Goal: Task Accomplishment & Management: Manage account settings

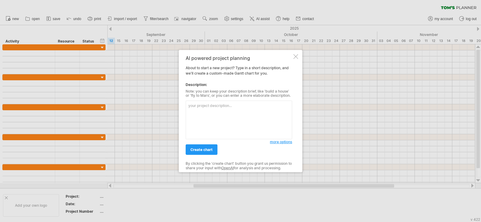
click at [293, 58] on div at bounding box center [295, 56] width 5 height 5
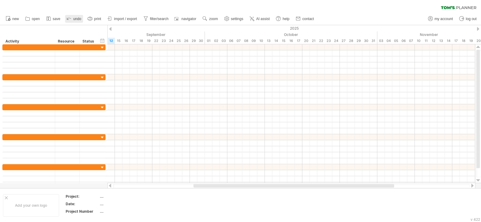
click at [72, 18] on link "undo" at bounding box center [74, 19] width 18 height 8
click at [71, 18] on icon at bounding box center [69, 18] width 6 height 6
click at [237, 20] on link "settings" at bounding box center [234, 19] width 22 height 8
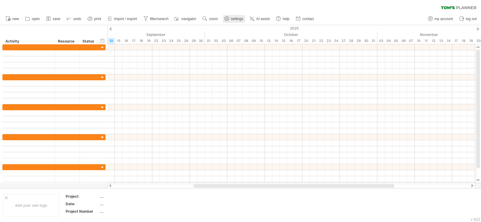
select select "*"
select select "**"
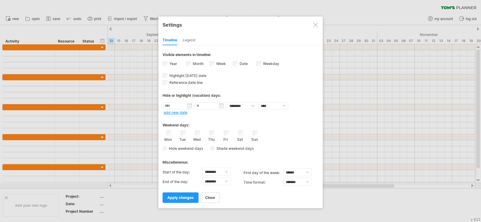
click at [192, 39] on div "Legend" at bounding box center [189, 41] width 13 height 10
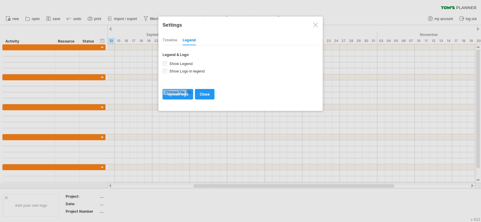
click at [316, 23] on div at bounding box center [315, 24] width 5 height 5
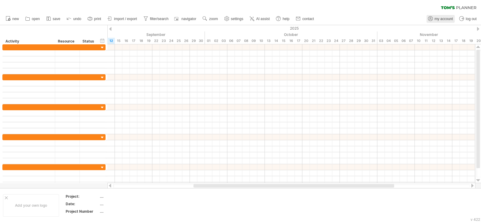
click at [439, 19] on span "my account" at bounding box center [444, 19] width 18 height 4
type input "**********"
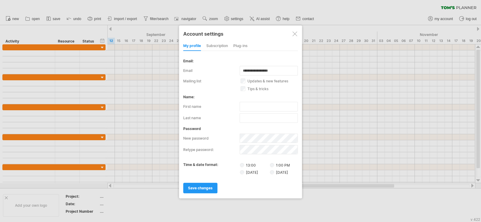
click at [216, 46] on div "subscription" at bounding box center [217, 46] width 22 height 10
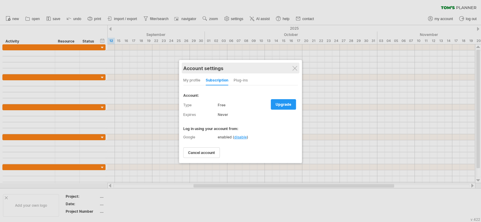
click at [294, 65] on div "Account settings" at bounding box center [240, 68] width 115 height 11
click at [295, 65] on div "Account settings" at bounding box center [240, 68] width 115 height 11
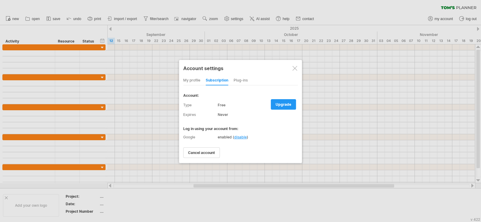
click at [295, 69] on div at bounding box center [294, 68] width 5 height 5
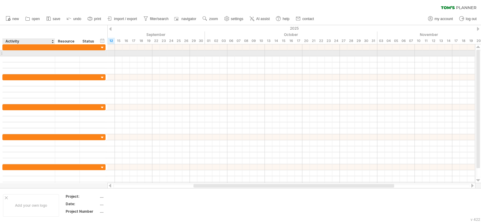
click at [25, 54] on div at bounding box center [29, 53] width 46 height 6
click at [10, 54] on div at bounding box center [29, 53] width 46 height 6
paste input "**********"
type input "**********"
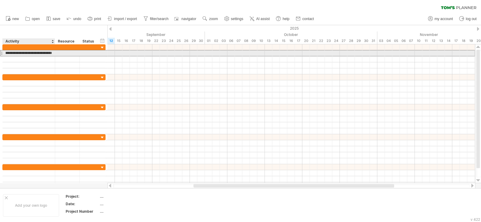
click at [33, 53] on input "**********" at bounding box center [29, 53] width 46 height 6
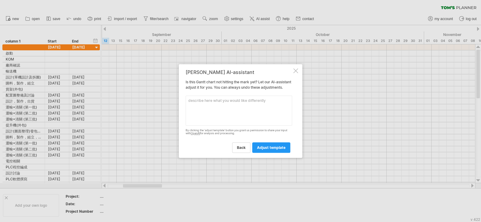
scroll to position [311, 0]
click at [276, 150] on span "adjust template" at bounding box center [271, 147] width 28 height 4
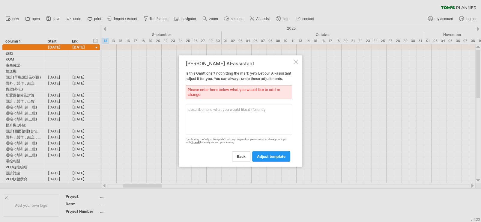
click at [293, 59] on div at bounding box center [295, 61] width 5 height 5
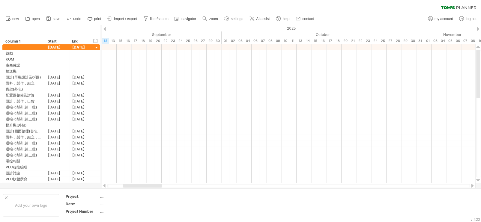
click at [479, 27] on div at bounding box center [478, 29] width 2 height 4
click at [478, 27] on div at bounding box center [478, 29] width 2 height 4
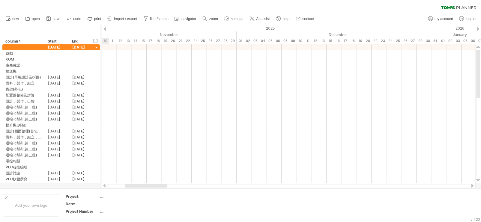
click at [478, 27] on div at bounding box center [478, 29] width 2 height 4
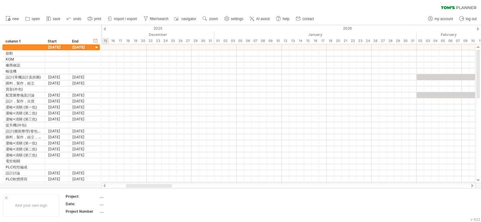
click at [478, 27] on div at bounding box center [478, 29] width 2 height 4
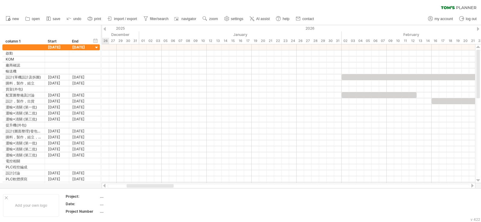
click at [478, 27] on div at bounding box center [478, 29] width 2 height 4
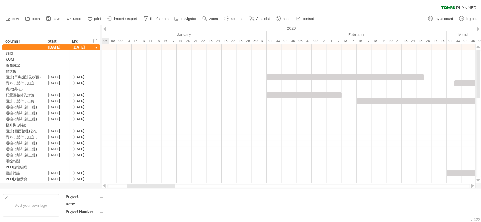
click at [478, 27] on div at bounding box center [478, 29] width 2 height 4
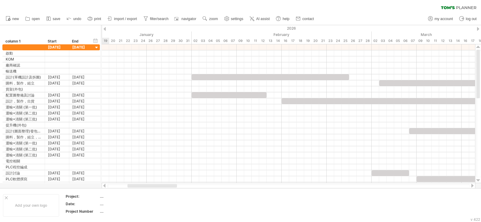
click at [478, 27] on div at bounding box center [478, 29] width 2 height 4
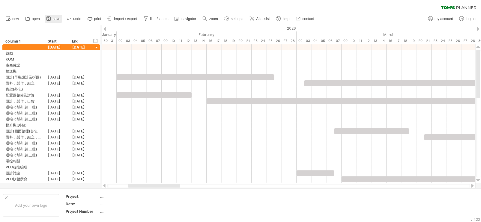
click at [56, 17] on span "save" at bounding box center [56, 19] width 7 height 4
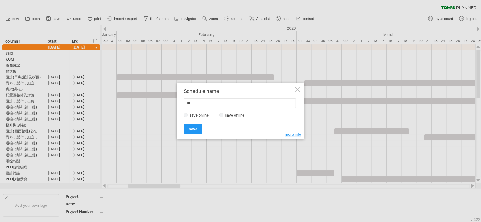
type input "*"
type input "*******"
click at [189, 132] on link "Save" at bounding box center [193, 129] width 18 height 10
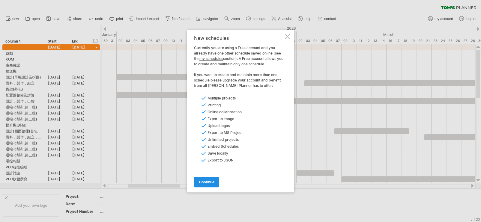
click at [212, 182] on span "continue" at bounding box center [207, 182] width 16 height 4
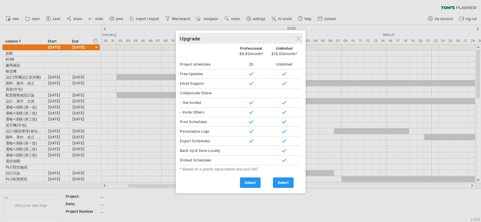
click at [301, 38] on div "Upgrade" at bounding box center [240, 38] width 121 height 11
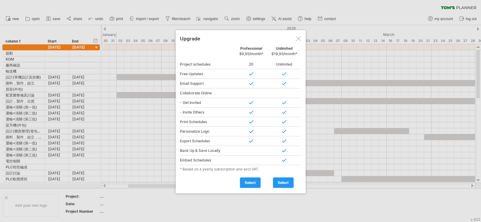
click at [299, 39] on div at bounding box center [298, 38] width 5 height 5
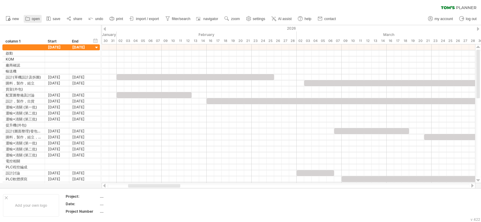
click at [30, 19] on icon at bounding box center [28, 19] width 6 height 6
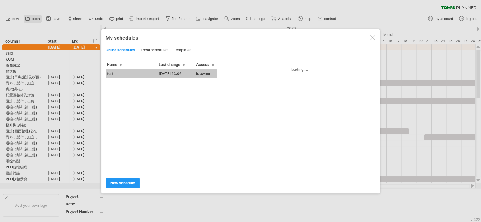
type input "****"
type input "**********"
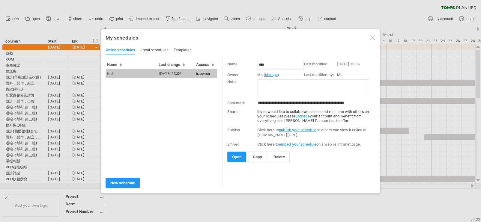
click at [139, 103] on div "test [DATE] 13:06 is owner" at bounding box center [164, 120] width 117 height 103
click at [153, 49] on div "local schedules" at bounding box center [155, 51] width 28 height 10
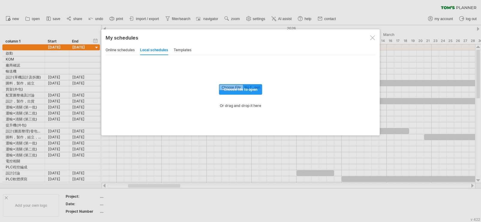
click at [182, 47] on div "templates" at bounding box center [183, 51] width 18 height 10
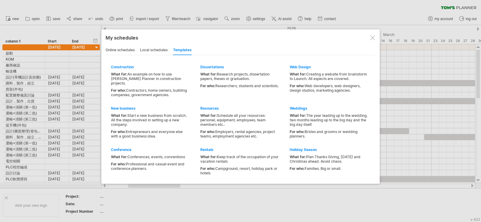
click at [112, 50] on div "online schedules" at bounding box center [120, 51] width 29 height 10
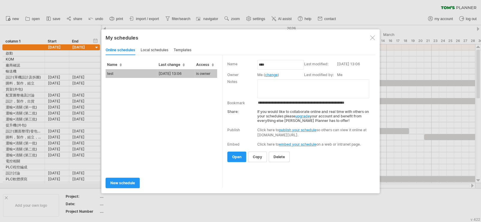
click at [114, 4] on div at bounding box center [240, 111] width 481 height 222
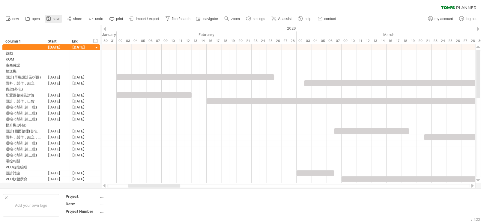
click at [53, 19] on span "save" at bounding box center [56, 19] width 7 height 4
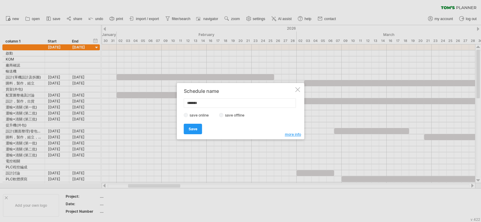
click at [233, 114] on label "save offline" at bounding box center [236, 115] width 26 height 4
click at [193, 128] on span "Save" at bounding box center [193, 129] width 9 height 4
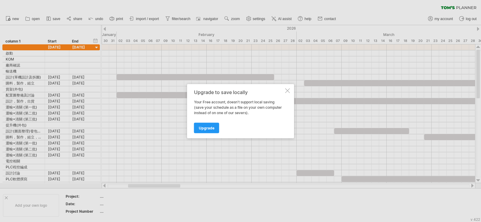
click at [288, 92] on div at bounding box center [287, 90] width 5 height 5
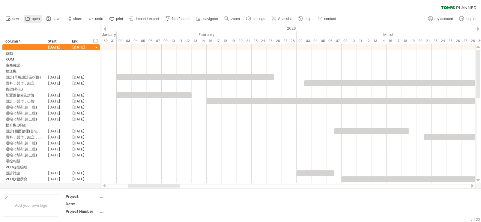
click at [35, 18] on span "open" at bounding box center [36, 19] width 8 height 4
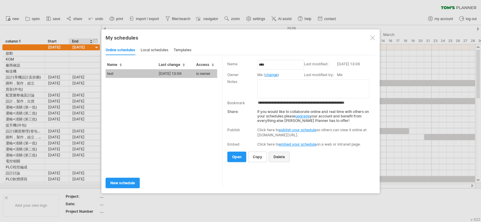
click at [280, 155] on span "delete" at bounding box center [279, 157] width 11 height 4
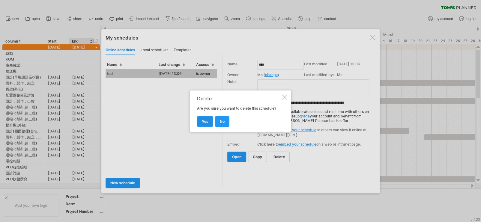
click at [208, 120] on link "yes" at bounding box center [205, 121] width 16 height 10
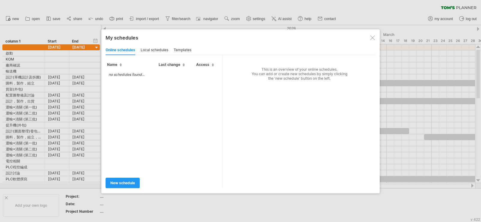
click at [51, 18] on div at bounding box center [240, 111] width 481 height 222
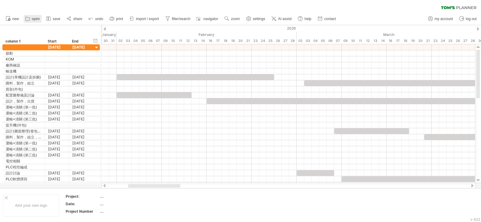
click at [34, 19] on span "open" at bounding box center [36, 19] width 8 height 4
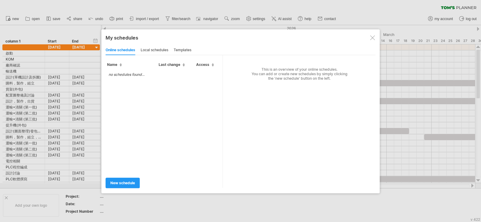
click at [377, 37] on div "My schedules share/collaborate online online schedules local schedules template…" at bounding box center [240, 111] width 278 height 164
click at [375, 36] on div at bounding box center [372, 37] width 5 height 5
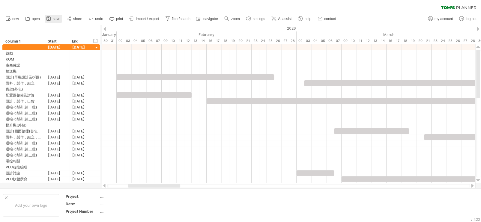
click at [52, 19] on link "save" at bounding box center [53, 19] width 17 height 8
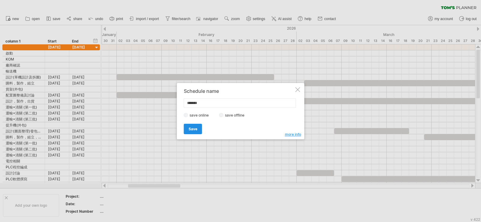
click at [199, 129] on link "Save" at bounding box center [193, 129] width 18 height 10
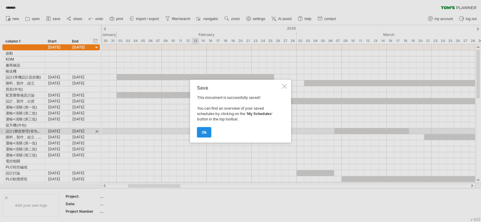
click at [204, 133] on span "ok" at bounding box center [204, 132] width 5 height 4
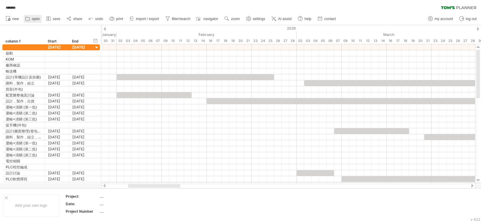
click at [33, 19] on span "open" at bounding box center [36, 19] width 8 height 4
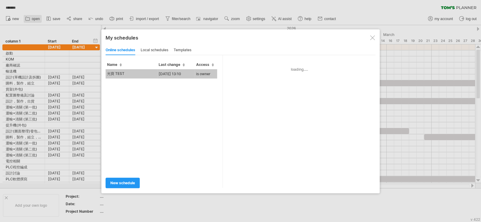
type input "*******"
type input "**********"
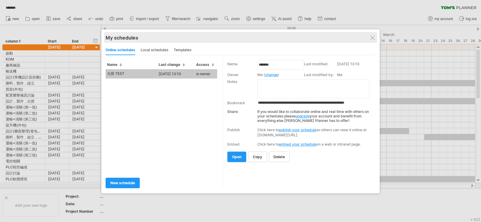
click at [370, 36] on div "My schedules" at bounding box center [241, 38] width 270 height 6
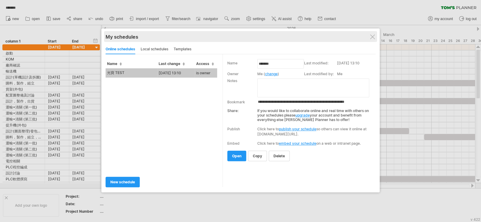
click at [371, 39] on div "My schedules" at bounding box center [241, 37] width 270 height 6
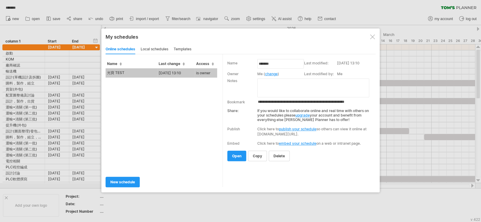
click at [373, 35] on div at bounding box center [372, 36] width 5 height 5
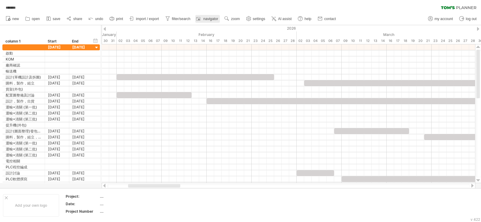
click at [211, 19] on span "navigator" at bounding box center [210, 19] width 15 height 4
click at [259, 17] on span "settings" at bounding box center [259, 19] width 12 height 4
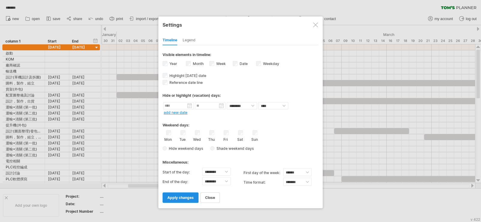
click at [187, 196] on span "apply changes" at bounding box center [180, 198] width 26 height 4
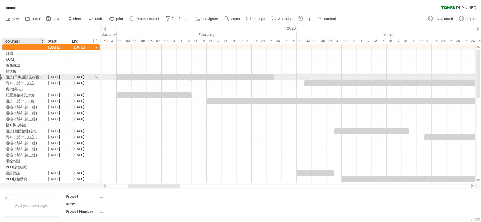
click at [27, 77] on div "設計(單機設計及拆圖)" at bounding box center [24, 77] width 36 height 6
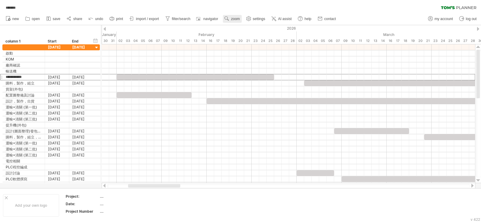
click at [234, 19] on span "zoom" at bounding box center [235, 19] width 9 height 4
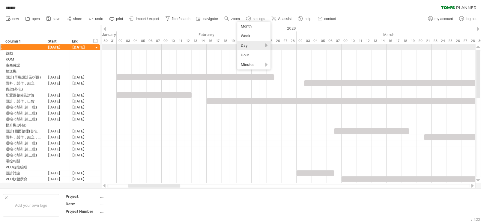
click at [250, 45] on div "Day" at bounding box center [253, 46] width 33 height 10
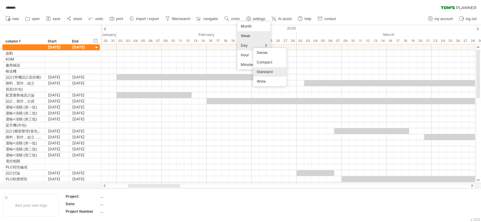
click at [249, 36] on div "Week" at bounding box center [253, 36] width 33 height 10
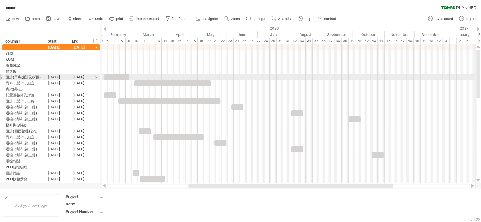
click at [106, 76] on div at bounding box center [116, 77] width 25 height 6
click at [29, 76] on div "設計(單機設計及拆圖)" at bounding box center [24, 77] width 36 height 6
click at [98, 77] on div at bounding box center [97, 77] width 6 height 6
click at [3, 76] on div "**********" at bounding box center [24, 77] width 42 height 6
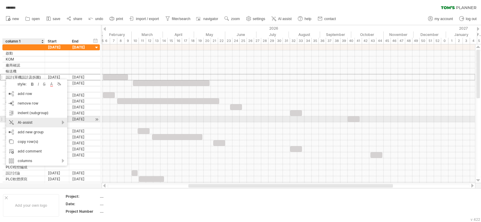
click at [27, 121] on div "AI-assist" at bounding box center [36, 123] width 61 height 10
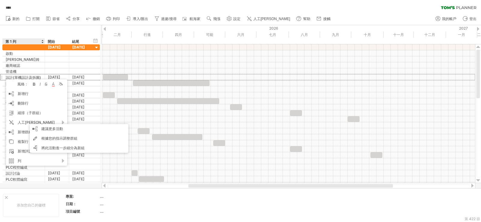
click at [157, 5] on div "**** 清除過濾器 重新套用濾鏡" at bounding box center [240, 6] width 481 height 13
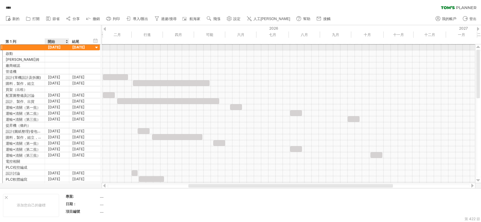
click at [54, 46] on font "[DATE]" at bounding box center [54, 47] width 13 height 4
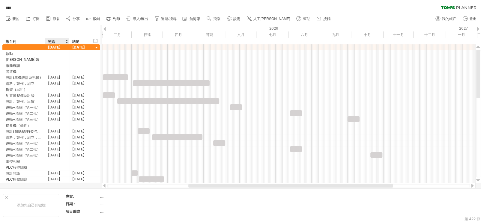
click at [51, 42] on font "開始" at bounding box center [51, 41] width 7 height 4
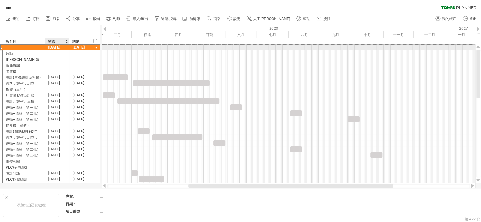
click at [51, 49] on font "[DATE]" at bounding box center [54, 47] width 13 height 4
click at [80, 49] on font "[DATE]" at bounding box center [78, 47] width 13 height 4
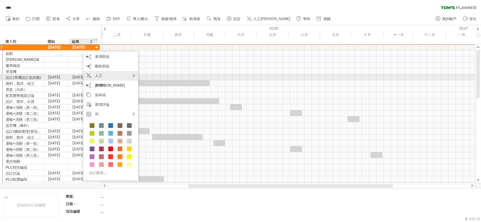
click at [104, 76] on font "人工[PERSON_NAME]" at bounding box center [110, 80] width 30 height 14
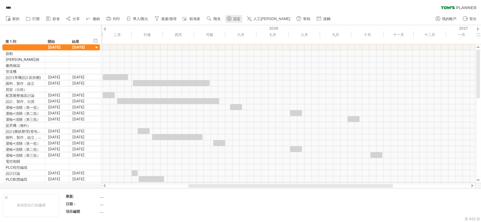
click at [236, 17] on font "設定" at bounding box center [236, 19] width 7 height 4
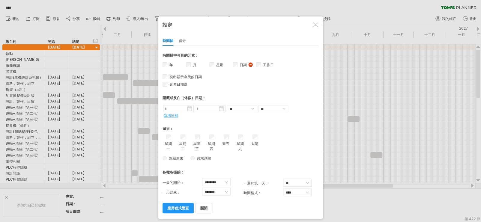
click at [181, 41] on font "傳奇" at bounding box center [182, 40] width 7 height 4
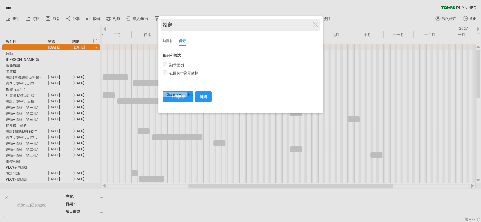
click at [318, 27] on div "設定" at bounding box center [241, 24] width 156 height 11
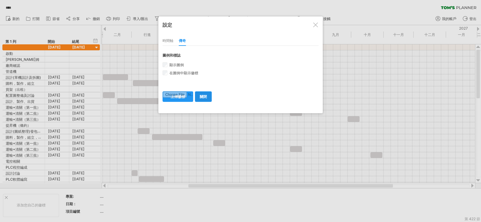
click at [202, 96] on font "關閉" at bounding box center [203, 96] width 7 height 4
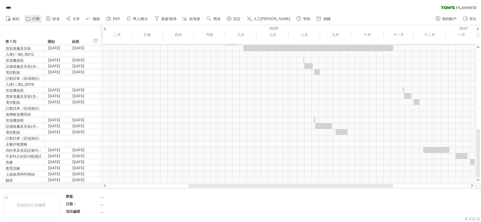
click at [33, 15] on link "打開" at bounding box center [32, 19] width 17 height 8
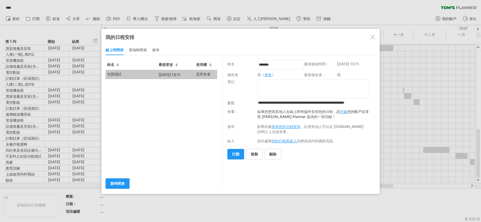
click at [112, 74] on font "光寶測試" at bounding box center [114, 74] width 14 height 4
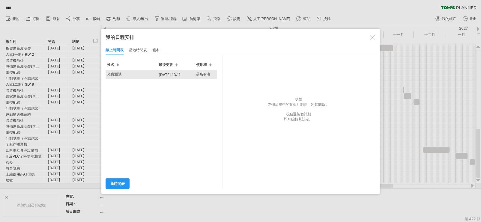
click at [112, 74] on font "光寶測試" at bounding box center [114, 74] width 14 height 4
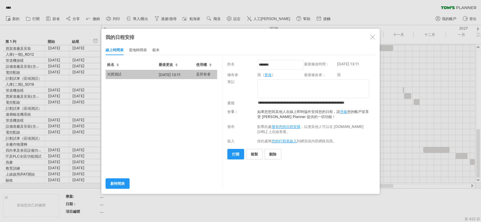
click at [268, 76] on font "更改" at bounding box center [268, 75] width 7 height 4
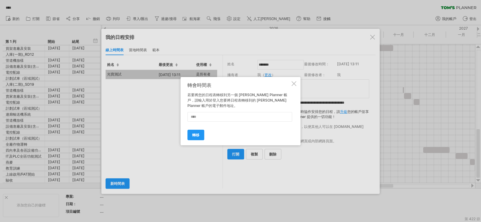
click at [294, 85] on div at bounding box center [294, 83] width 5 height 5
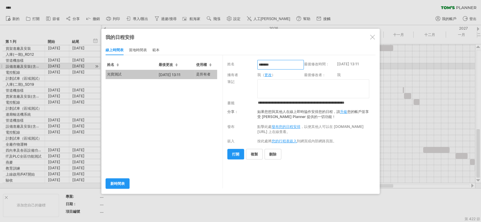
click at [280, 64] on input "*******" at bounding box center [280, 65] width 46 height 10
click at [279, 64] on input "*******" at bounding box center [280, 65] width 46 height 10
click at [264, 65] on input "*******" at bounding box center [280, 65] width 46 height 10
type input "******"
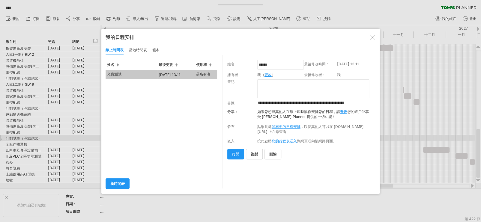
click at [163, 141] on div "光寶測試 [DATE] 13:11 是所有者" at bounding box center [164, 121] width 117 height 103
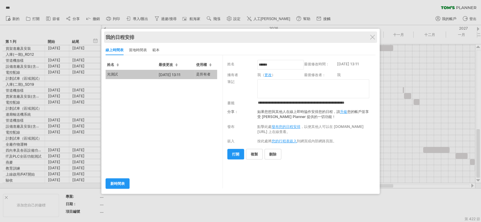
click at [376, 36] on div "我的日程安排 線上共享/協作" at bounding box center [241, 36] width 270 height 11
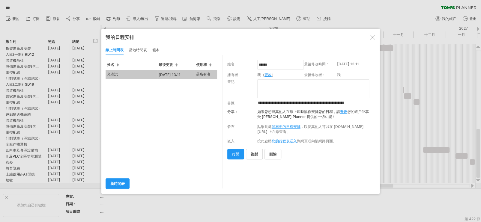
click at [373, 36] on div at bounding box center [372, 37] width 5 height 5
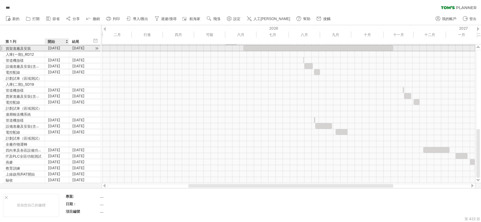
click at [55, 49] on font "[DATE]" at bounding box center [54, 48] width 12 height 4
